Goal: Check status: Check status

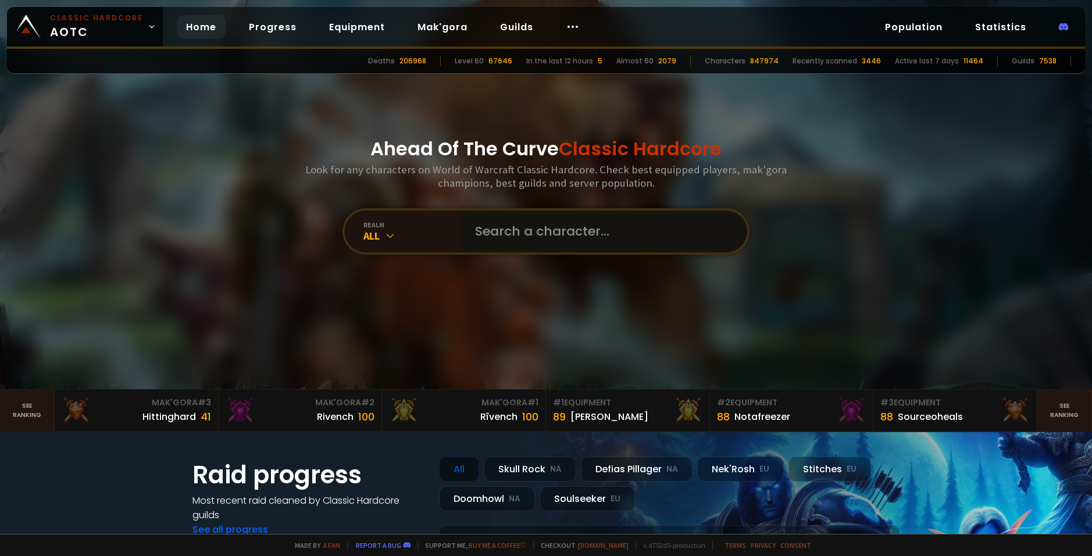
click at [549, 231] on input "text" at bounding box center [600, 231] width 265 height 42
type input "Bruto"
click at [392, 230] on icon at bounding box center [390, 236] width 12 height 12
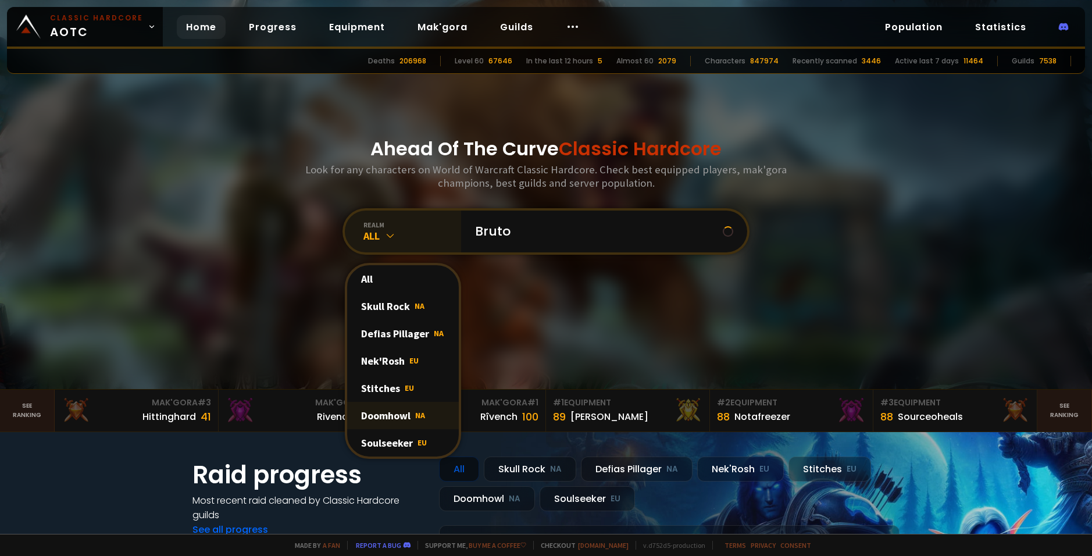
click at [418, 413] on span "NA" at bounding box center [420, 415] width 10 height 10
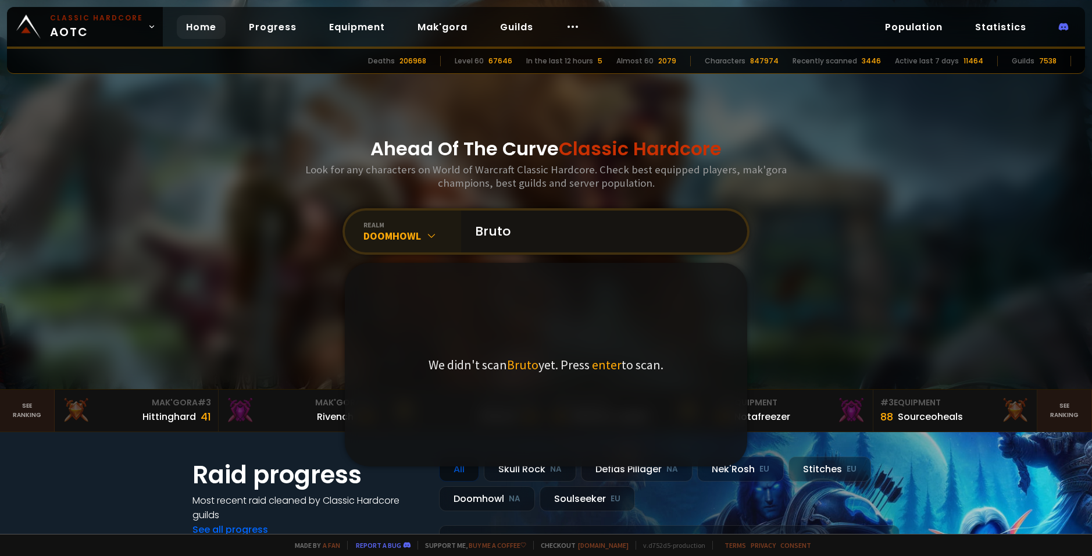
click at [581, 237] on input "Bruto" at bounding box center [600, 231] width 265 height 42
